Goal: Information Seeking & Learning: Learn about a topic

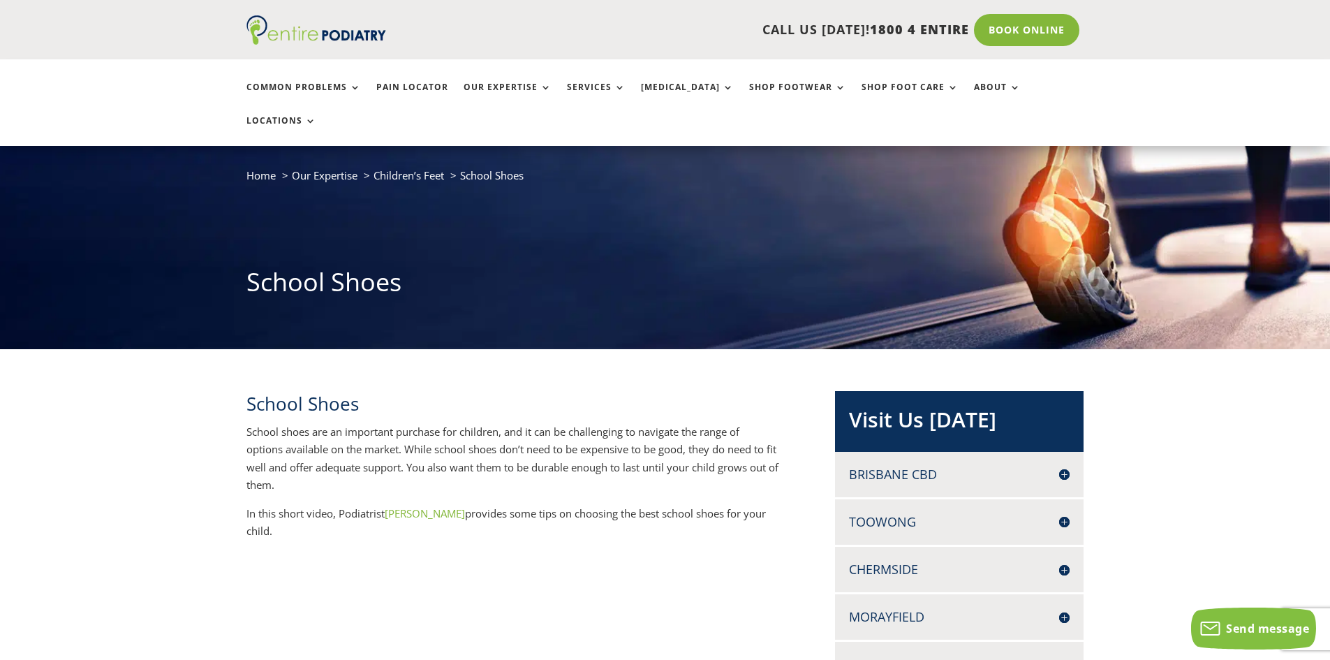
scroll to position [56, 0]
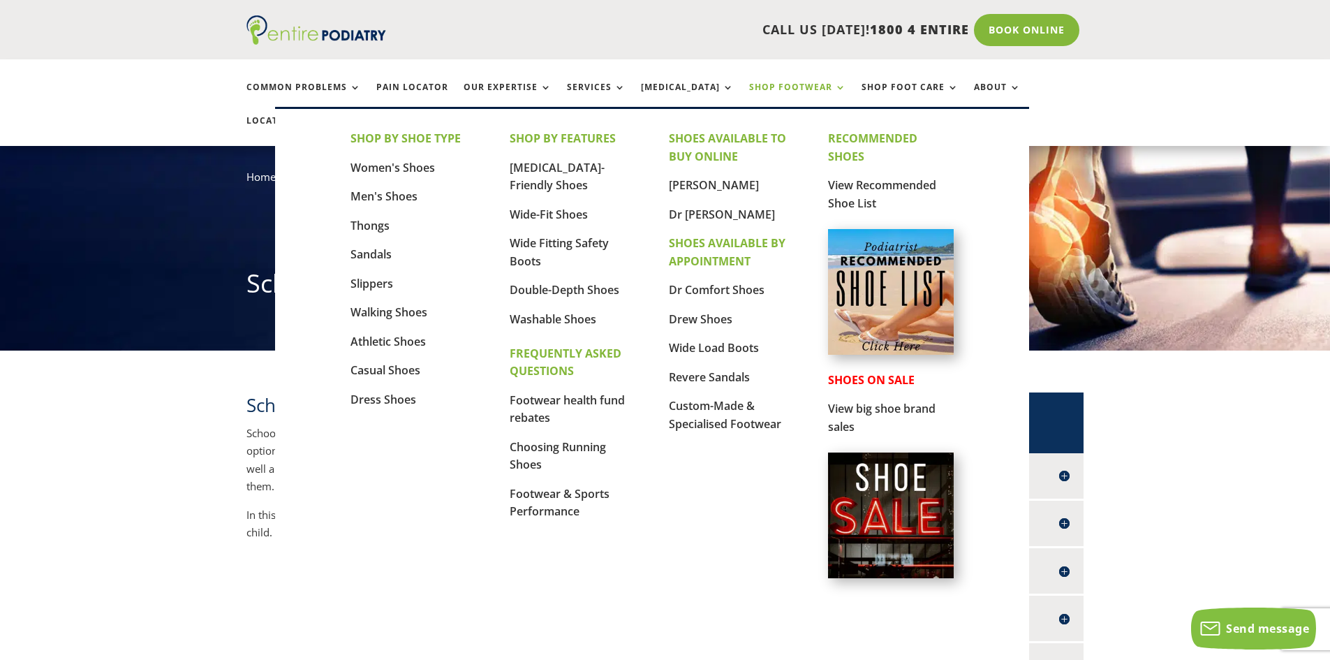
click at [804, 87] on link "Shop Footwear" at bounding box center [797, 97] width 97 height 30
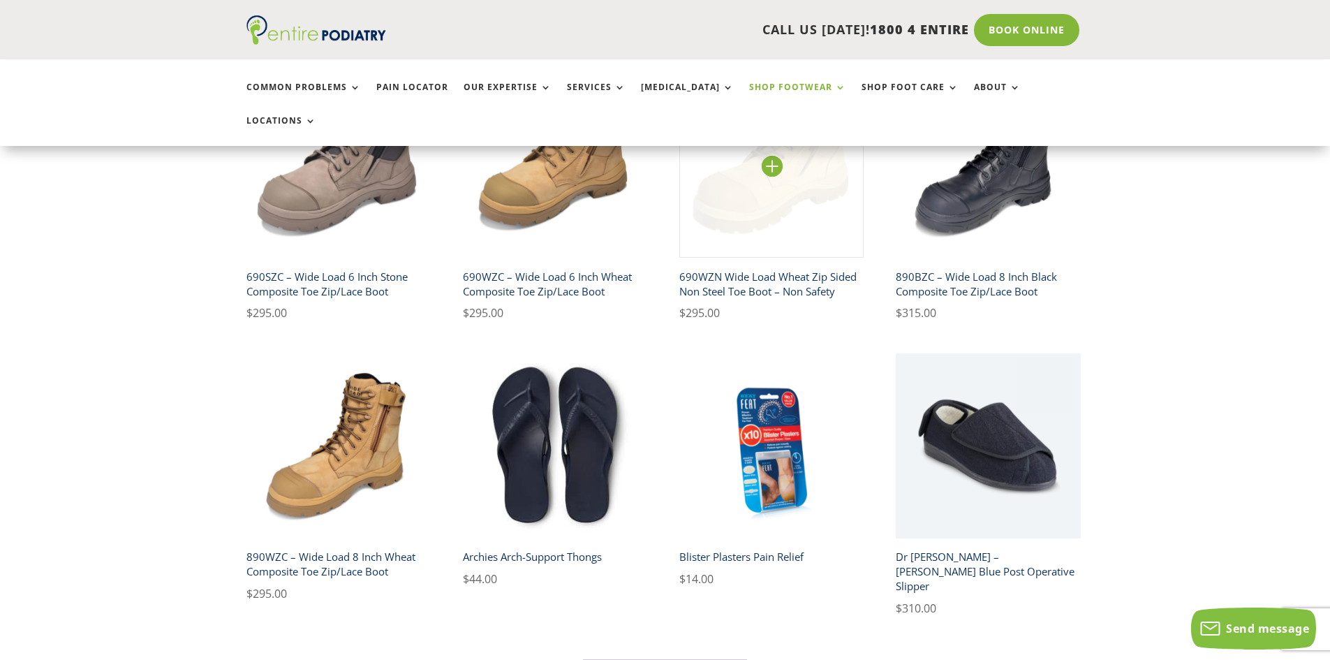
scroll to position [782, 0]
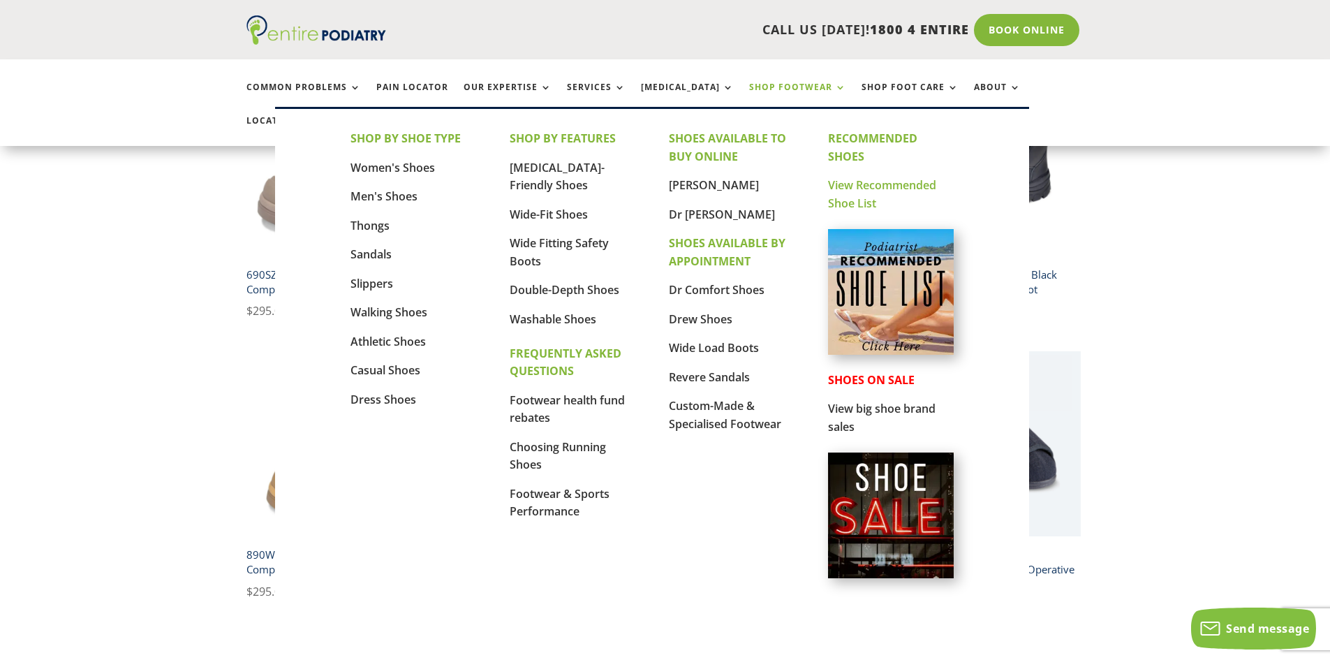
click at [856, 202] on link "View Recommended Shoe List" at bounding box center [882, 194] width 108 height 34
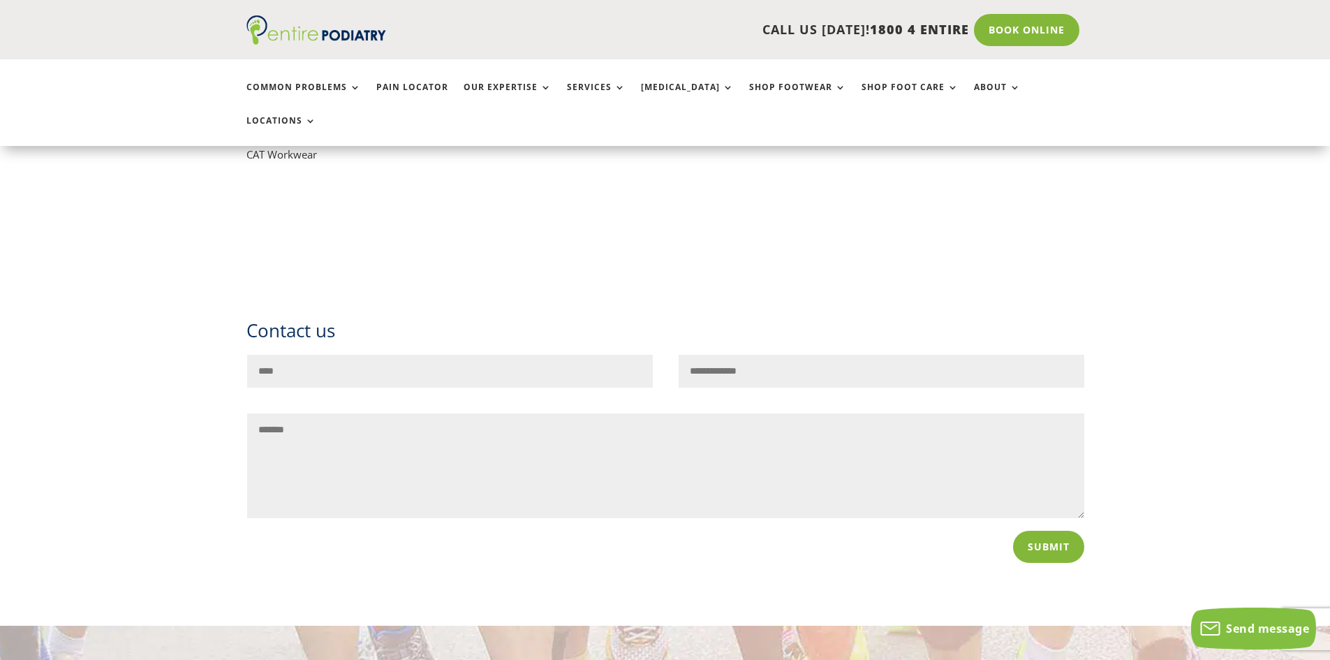
scroll to position [10611, 0]
